Goal: Use online tool/utility: Utilize a website feature to perform a specific function

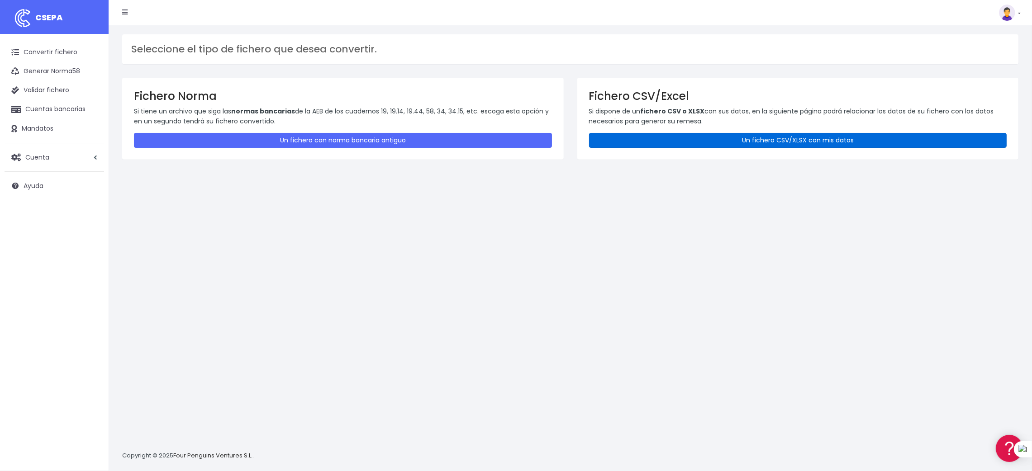
click at [791, 138] on link "Un fichero CSV/XLSX con mis datos" at bounding box center [798, 140] width 418 height 15
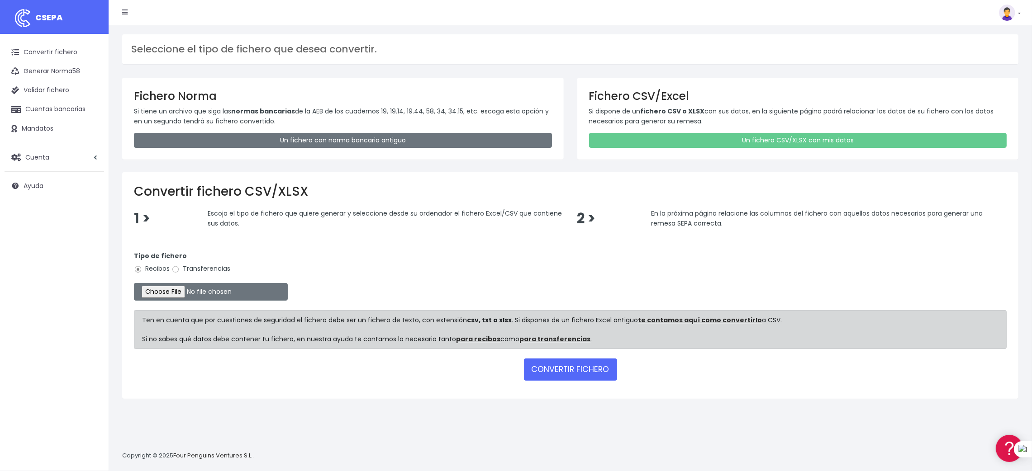
click at [209, 268] on label "Transferencias" at bounding box center [200, 269] width 59 height 10
click at [180, 268] on input "Transferencias" at bounding box center [175, 270] width 8 height 8
radio input "true"
click at [183, 290] on input "file" at bounding box center [211, 292] width 154 height 18
type input "C:\fakepath\SEPA PLANTILLA MEYBRU.xlsx"
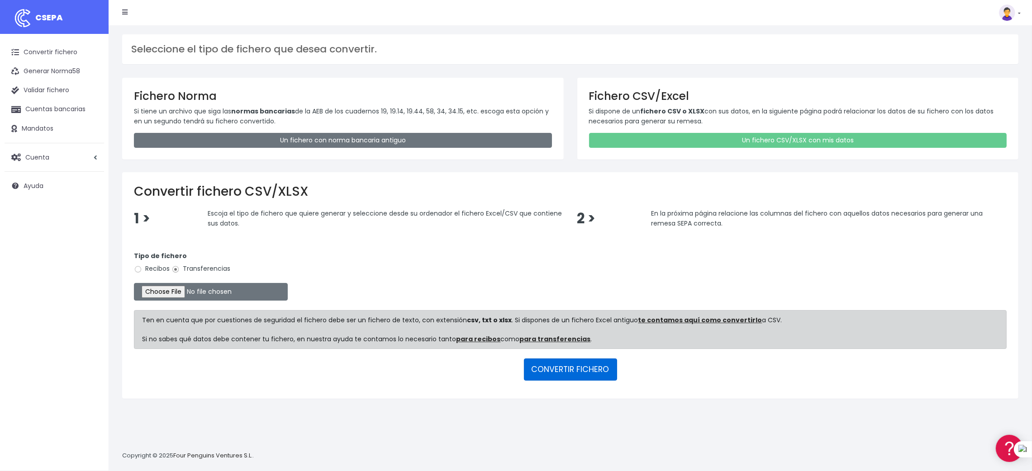
click at [572, 366] on button "CONVERTIR FICHERO" at bounding box center [570, 370] width 93 height 22
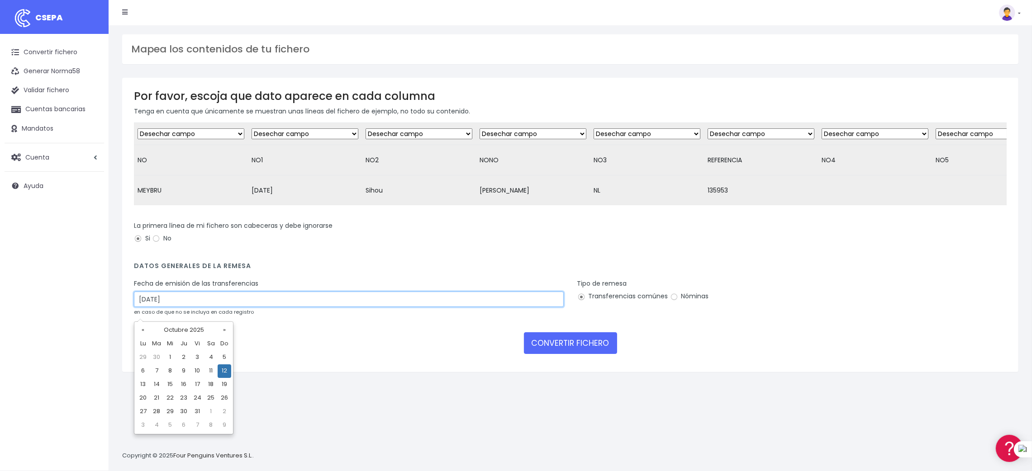
click at [215, 306] on input "12/10/2025" at bounding box center [349, 299] width 430 height 15
click at [197, 369] on td "10" at bounding box center [197, 372] width 14 height 14
type input "10/10/2025"
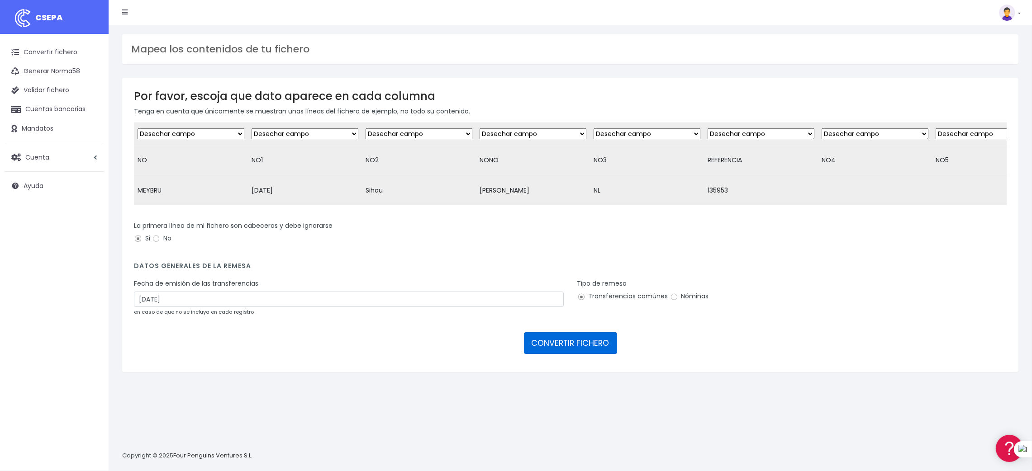
click at [583, 354] on button "CONVERTIR FICHERO" at bounding box center [570, 344] width 93 height 22
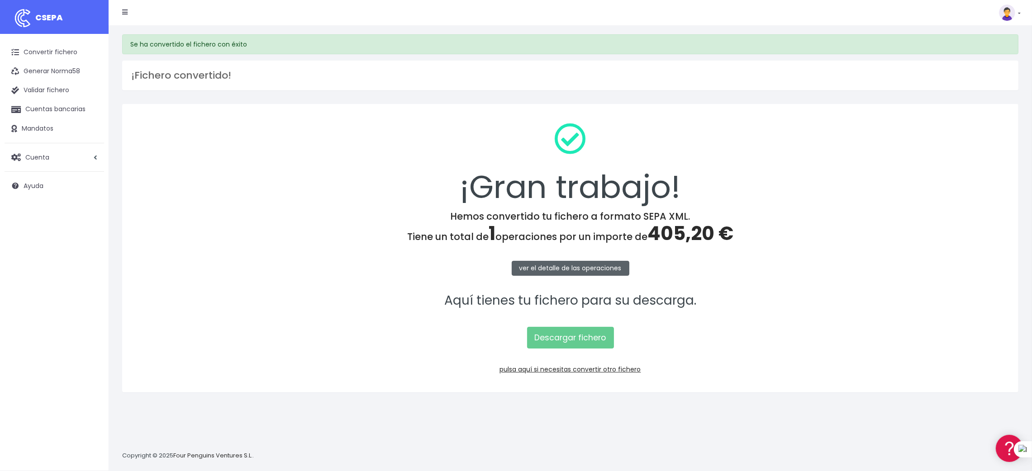
click at [555, 267] on link "ver el detalle de las operaciones" at bounding box center [571, 268] width 118 height 15
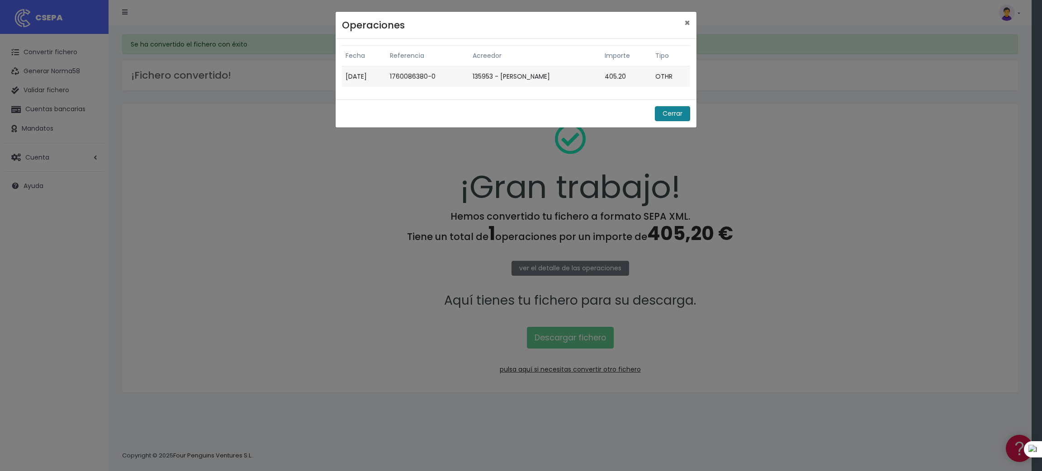
click at [667, 112] on button "Cerrar" at bounding box center [672, 113] width 35 height 15
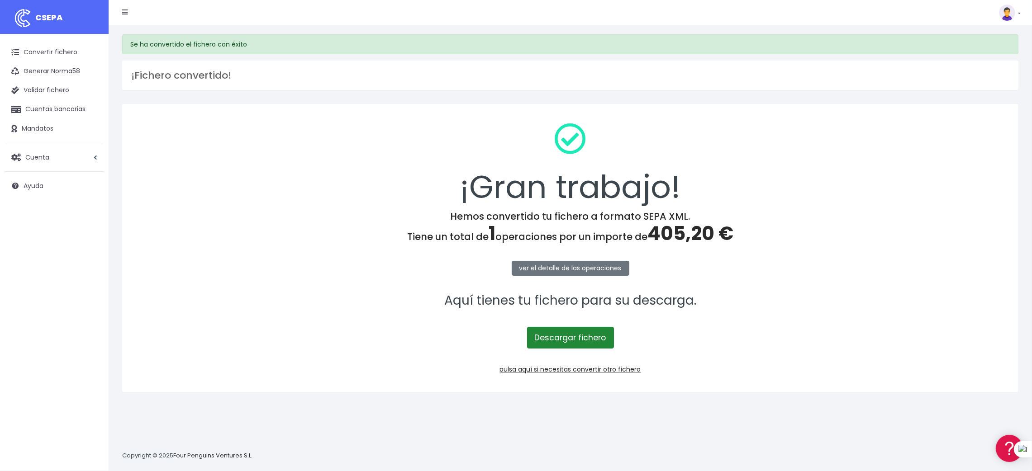
click at [553, 333] on link "Descargar fichero" at bounding box center [570, 338] width 87 height 22
